Goal: Check status: Check status

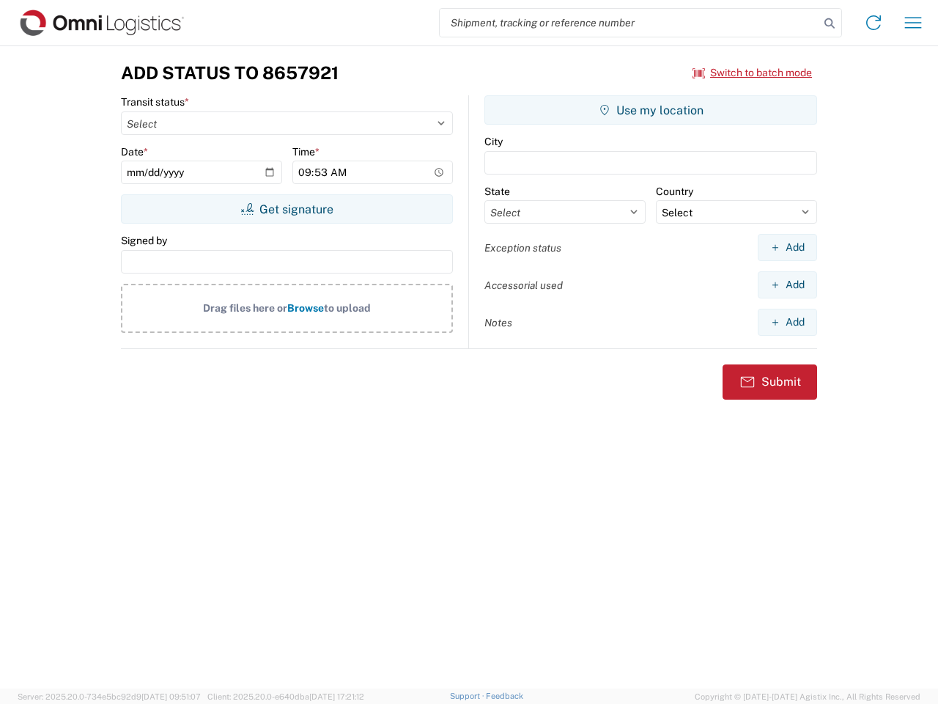
click at [630, 23] on input "search" at bounding box center [630, 23] width 380 height 28
click at [830, 23] on icon at bounding box center [829, 23] width 21 height 21
click at [874, 23] on icon at bounding box center [873, 22] width 23 height 23
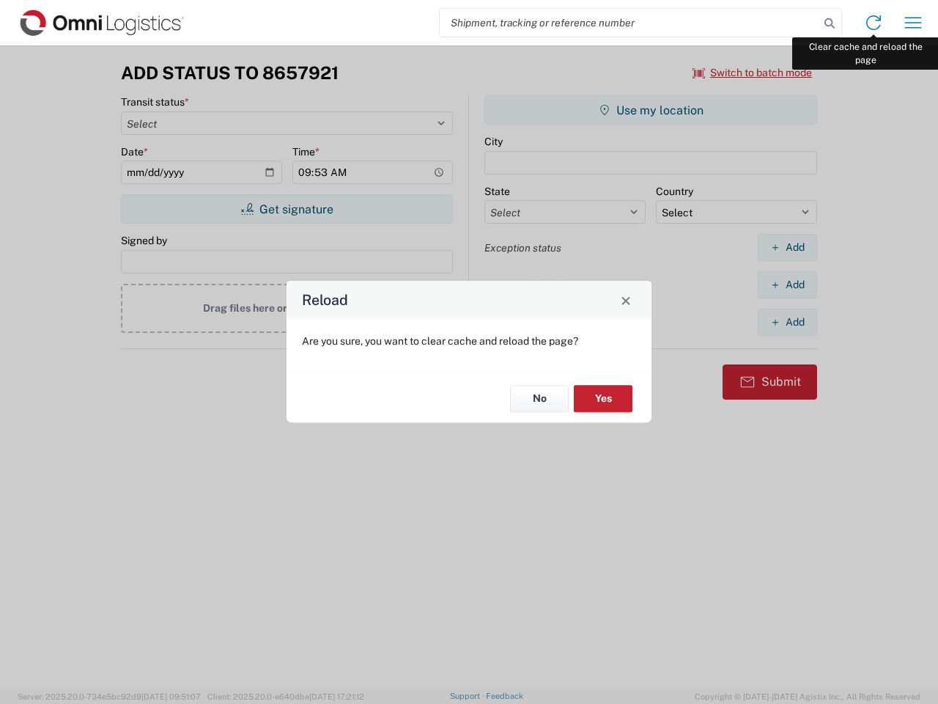
click at [913, 23] on div "Reload Are you sure, you want to clear cache and reload the page? No Yes" at bounding box center [469, 352] width 938 height 704
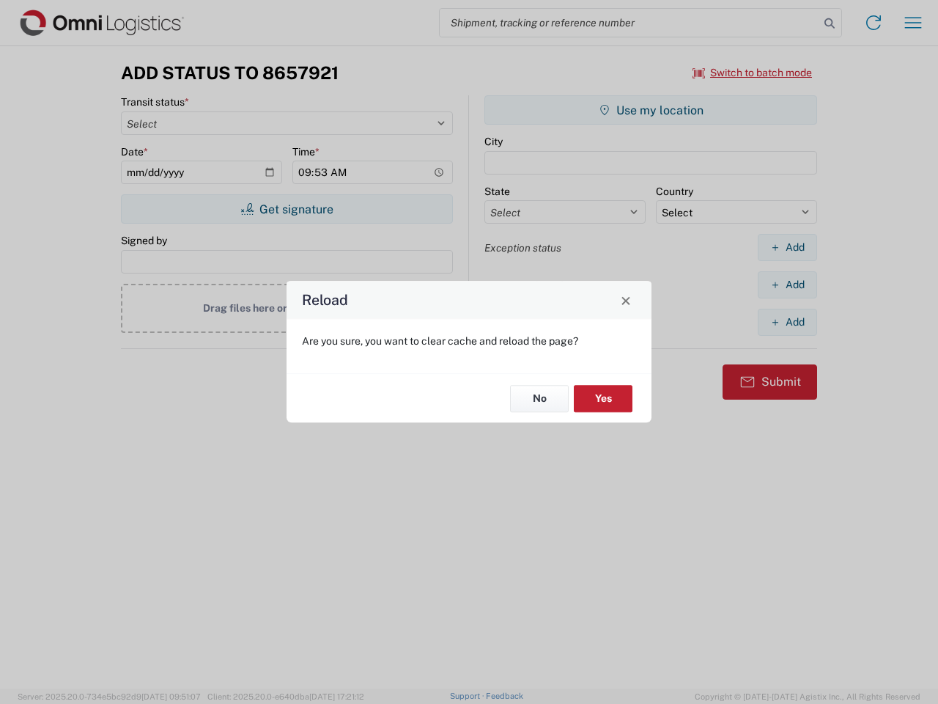
click at [753, 73] on div "Reload Are you sure, you want to clear cache and reload the page? No Yes" at bounding box center [469, 352] width 938 height 704
click at [287, 209] on div "Reload Are you sure, you want to clear cache and reload the page? No Yes" at bounding box center [469, 352] width 938 height 704
click at [651, 110] on div "Reload Are you sure, you want to clear cache and reload the page? No Yes" at bounding box center [469, 352] width 938 height 704
click at [787, 247] on div "Reload Are you sure, you want to clear cache and reload the page? No Yes" at bounding box center [469, 352] width 938 height 704
click at [787, 284] on div "Reload Are you sure, you want to clear cache and reload the page? No Yes" at bounding box center [469, 352] width 938 height 704
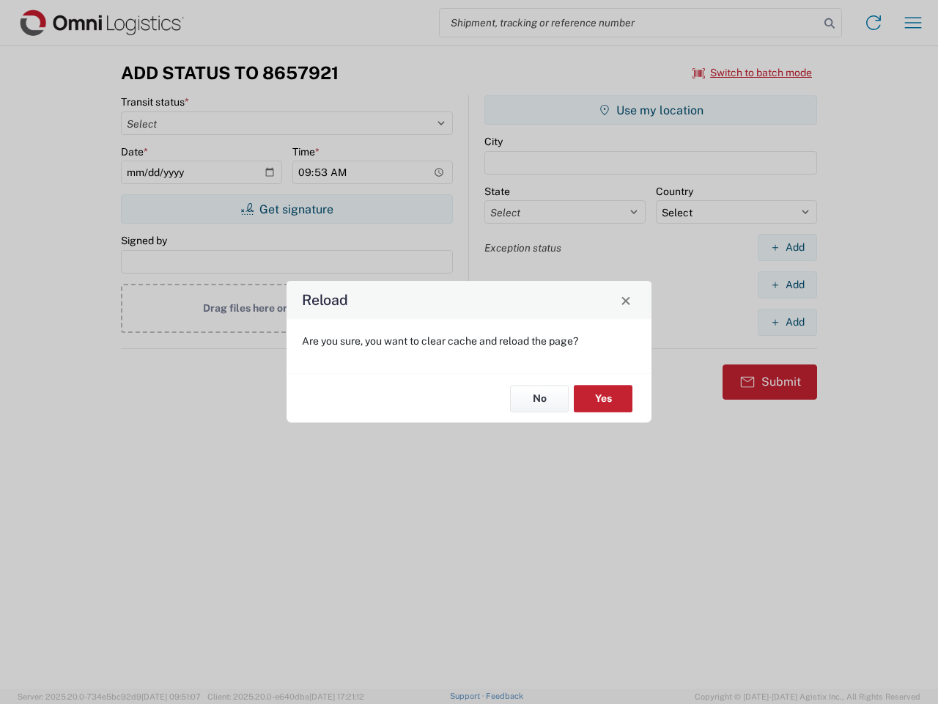
click at [787, 322] on div "Reload Are you sure, you want to clear cache and reload the page? No Yes" at bounding box center [469, 352] width 938 height 704
